Goal: Task Accomplishment & Management: Use online tool/utility

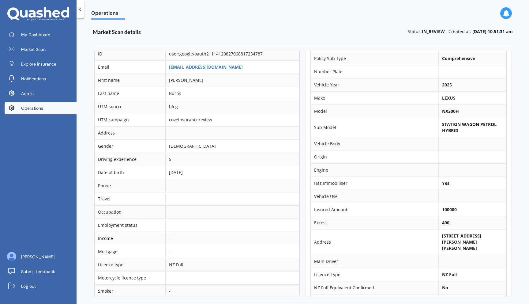
scroll to position [22, 0]
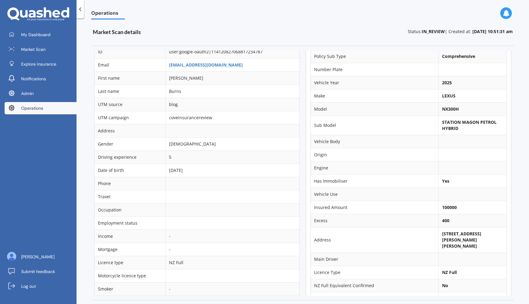
click at [443, 109] on b "NX300H" at bounding box center [450, 109] width 17 height 6
copy b "NX300H"
click at [252, 147] on td "[DEMOGRAPHIC_DATA]" at bounding box center [232, 143] width 134 height 13
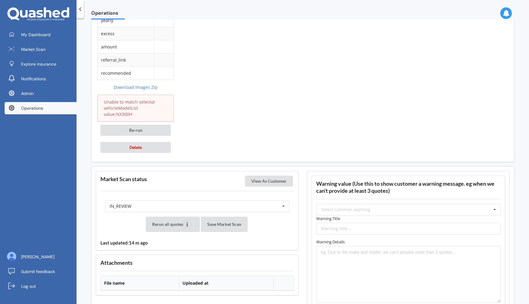
scroll to position [1004, 0]
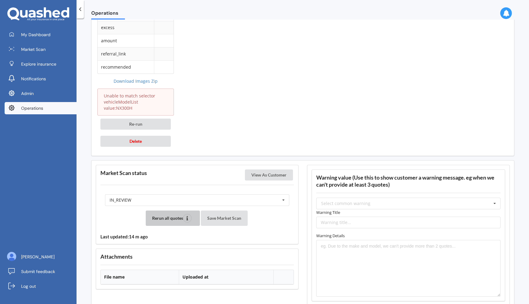
click at [170, 210] on button "Rerun all quotes" at bounding box center [173, 217] width 54 height 15
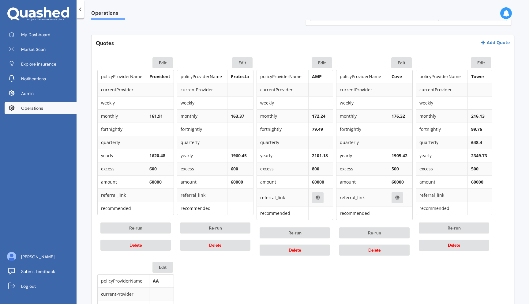
scroll to position [271, 0]
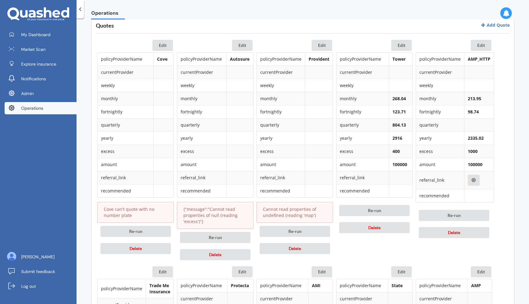
scroll to position [285, 0]
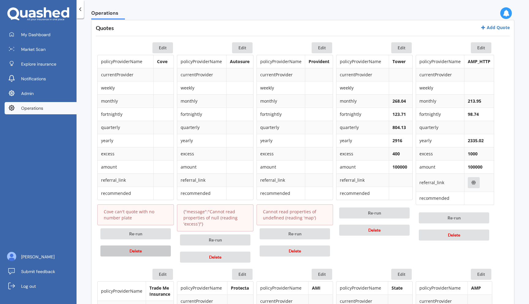
click at [123, 250] on button "Delete" at bounding box center [135, 250] width 70 height 11
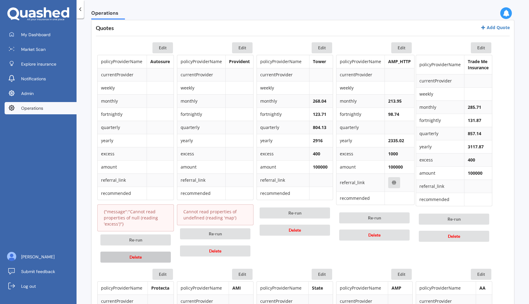
click at [123, 259] on button "Delete" at bounding box center [135, 256] width 70 height 11
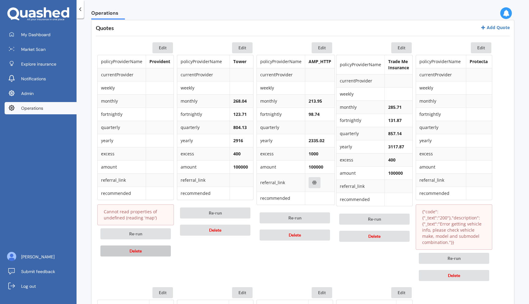
click at [130, 248] on button "Delete" at bounding box center [135, 250] width 70 height 11
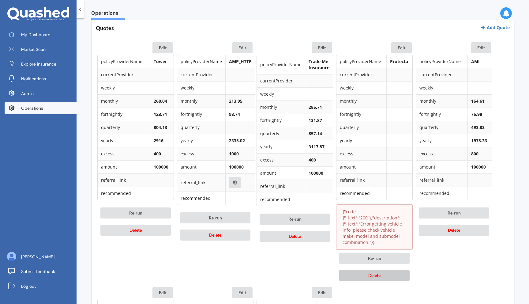
click at [361, 277] on button "Delete" at bounding box center [374, 275] width 70 height 11
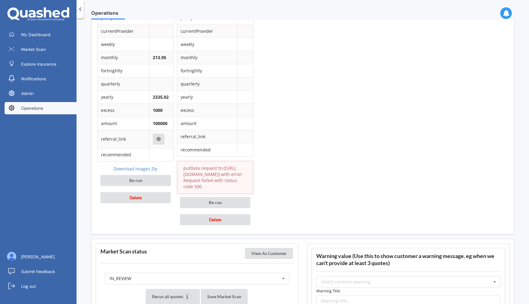
scroll to position [533, 0]
click at [231, 225] on button "Delete" at bounding box center [215, 219] width 70 height 11
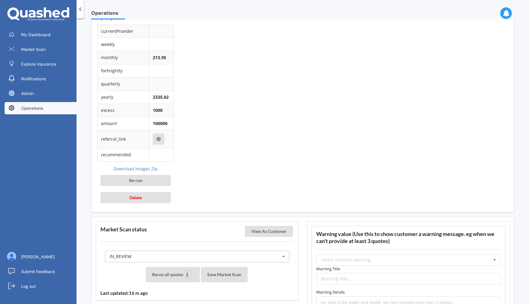
click at [217, 256] on div "IN_REVIEW READY PENDING VIEWED ABANDONED IN_REVIEW" at bounding box center [197, 256] width 184 height 12
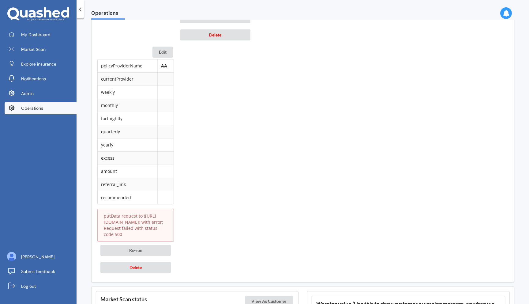
scroll to position [781, 0]
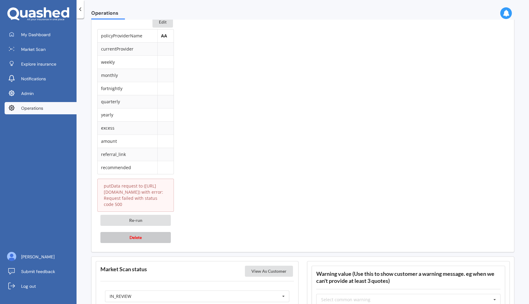
click at [148, 243] on button "Delete" at bounding box center [135, 237] width 70 height 11
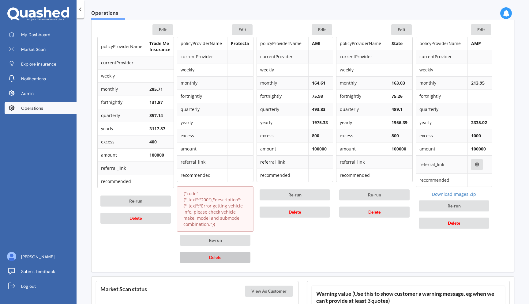
click at [219, 256] on span "Delete" at bounding box center [215, 256] width 12 height 5
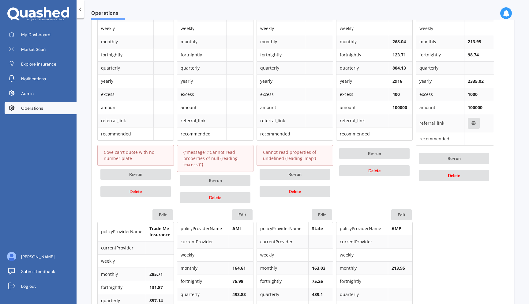
scroll to position [339, 0]
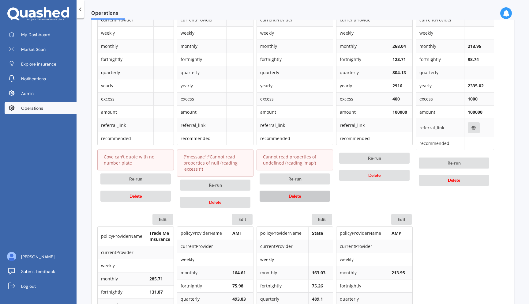
click at [277, 198] on button "Delete" at bounding box center [295, 195] width 70 height 11
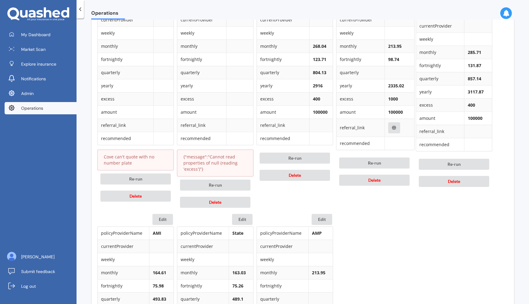
click at [225, 209] on div "Re-run Delete" at bounding box center [215, 193] width 77 height 34
click at [215, 204] on span "Delete" at bounding box center [215, 201] width 12 height 5
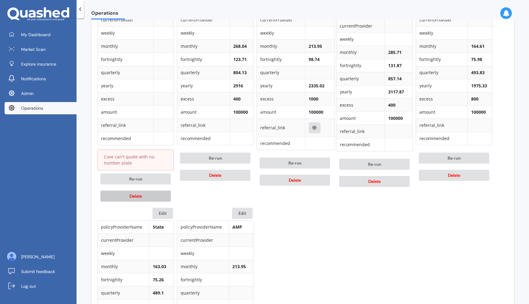
click at [148, 197] on button "Delete" at bounding box center [135, 195] width 70 height 11
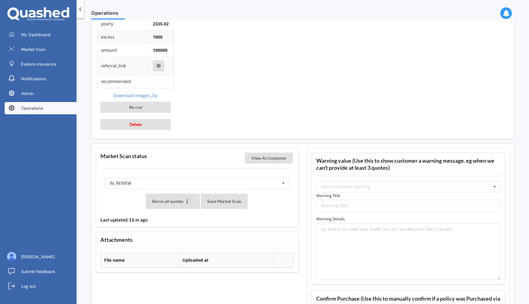
scroll to position [617, 0]
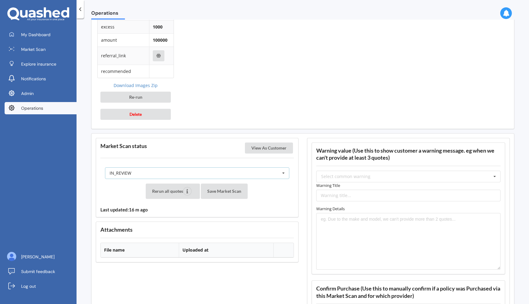
click at [169, 170] on div "IN_REVIEW READY PENDING VIEWED ABANDONED IN_REVIEW" at bounding box center [197, 173] width 184 height 12
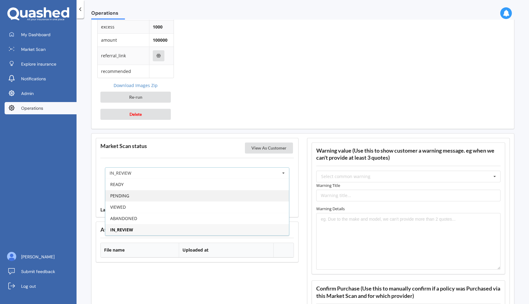
click at [166, 192] on div "PENDING" at bounding box center [197, 195] width 184 height 11
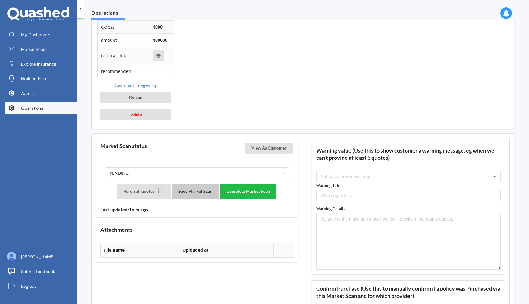
click at [202, 189] on button "Save Market Scan" at bounding box center [195, 190] width 47 height 15
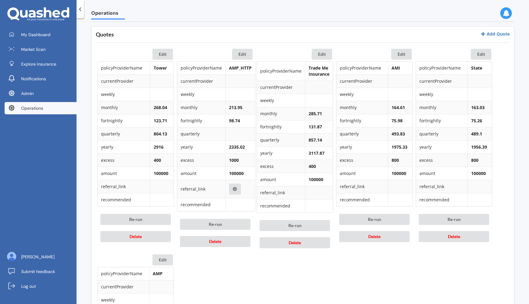
scroll to position [278, 0]
click at [233, 245] on button "Delete" at bounding box center [215, 241] width 70 height 11
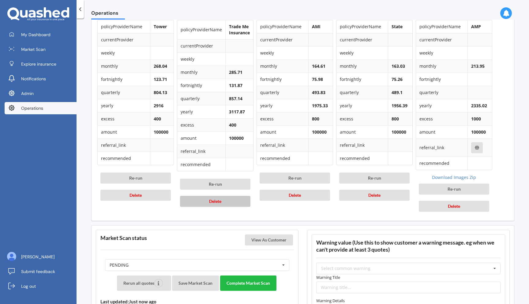
scroll to position [320, 0]
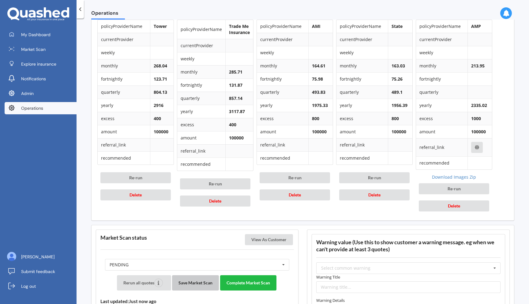
click at [194, 283] on button "Save Market Scan" at bounding box center [195, 282] width 47 height 15
click at [235, 281] on button "Complete Market Scan" at bounding box center [248, 282] width 56 height 15
